Goal: Information Seeking & Learning: Learn about a topic

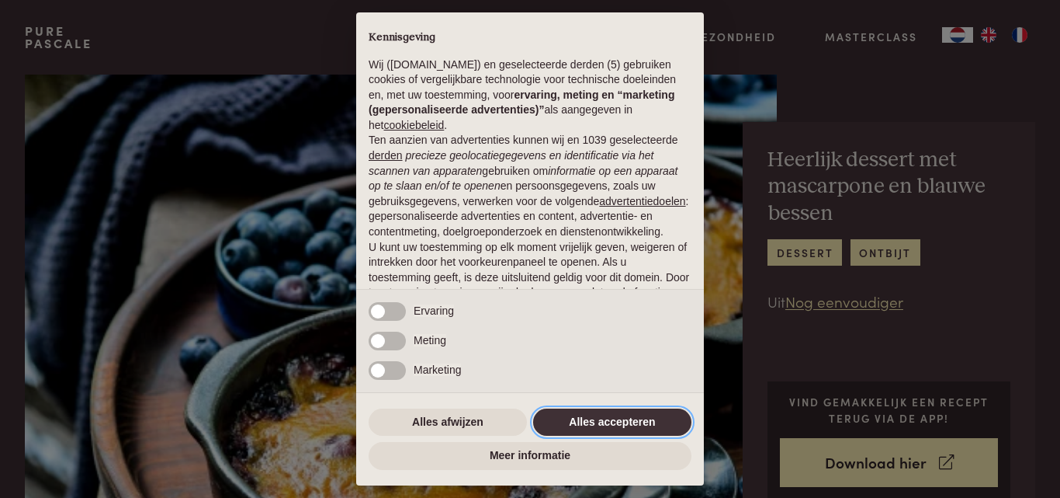
click at [556, 415] on button "Alles accepteren" at bounding box center [612, 422] width 158 height 28
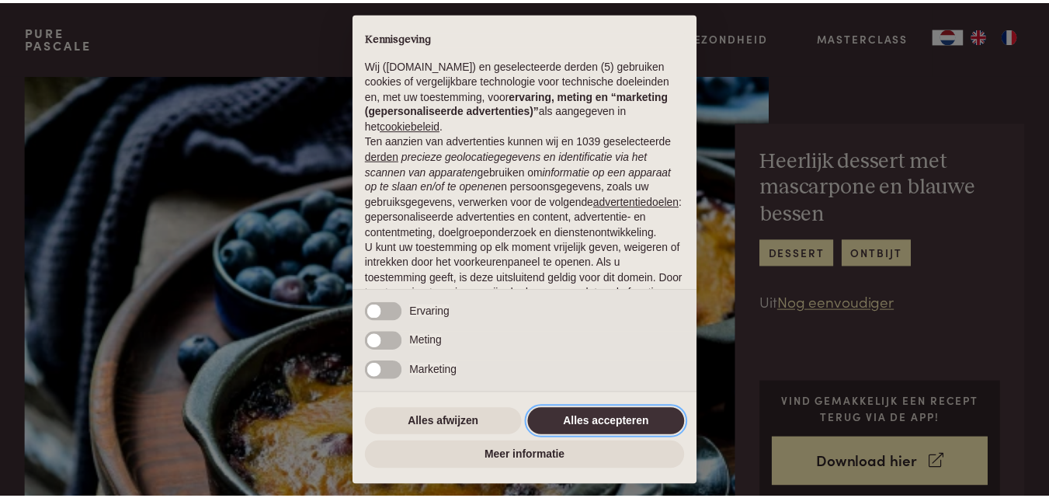
scroll to position [127, 0]
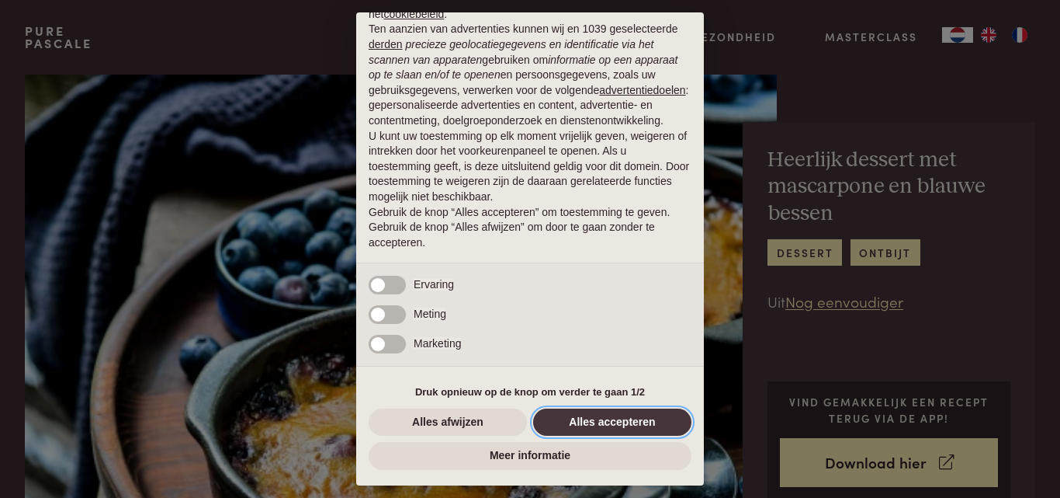
click at [566, 415] on button "Alles accepteren" at bounding box center [612, 422] width 158 height 28
click at [566, 415] on img at bounding box center [401, 300] width 752 height 451
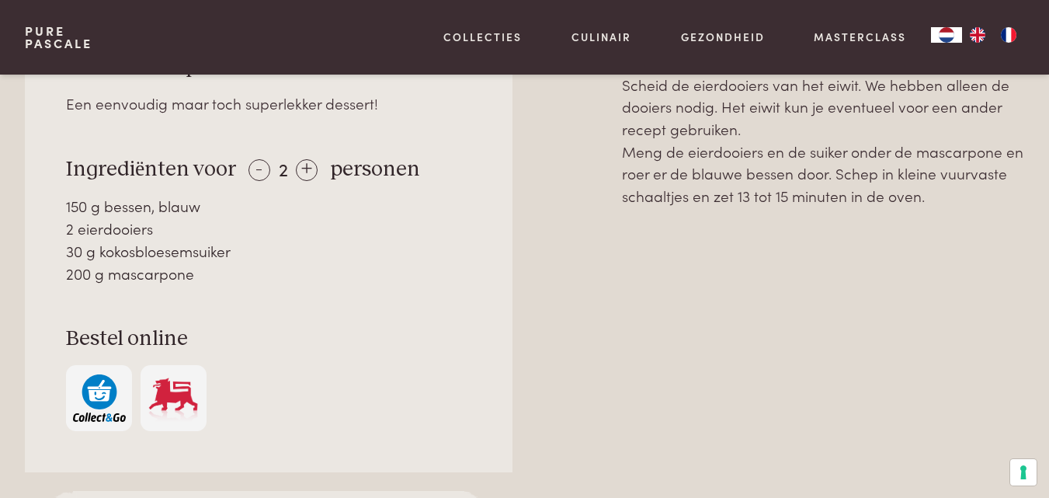
scroll to position [699, 0]
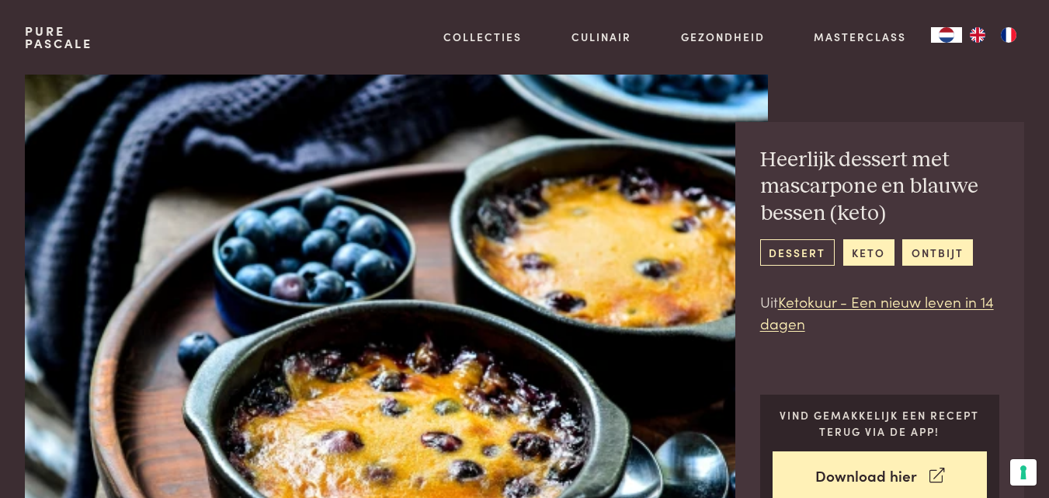
click at [797, 250] on link "dessert" at bounding box center [797, 252] width 75 height 26
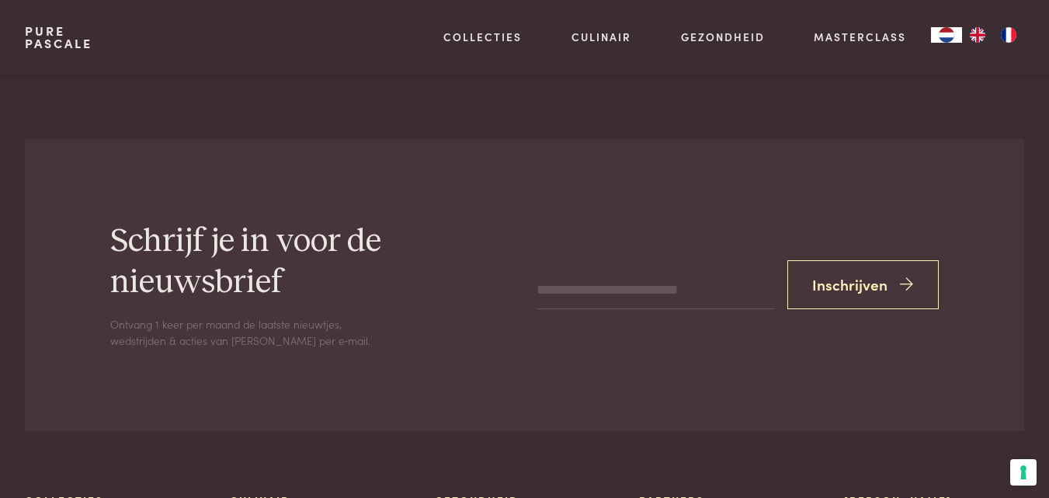
scroll to position [6365, 0]
